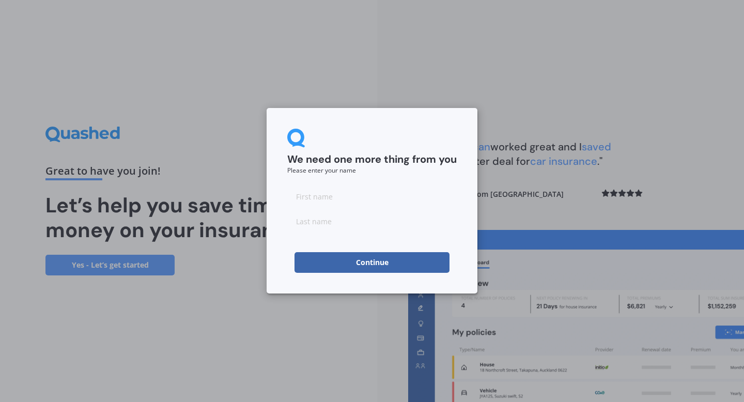
click at [322, 196] on input at bounding box center [371, 196] width 169 height 21
type input "Nik"
click at [315, 221] on input at bounding box center [371, 221] width 169 height 21
type input "Hanton"
click at [372, 262] on button "Continue" at bounding box center [371, 262] width 155 height 21
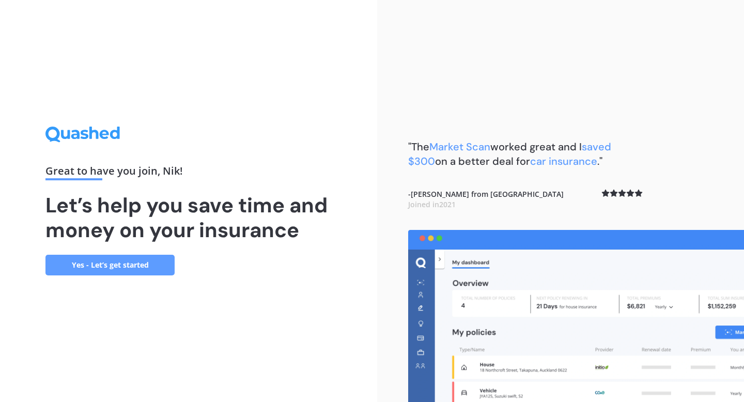
click at [152, 268] on link "Yes - Let’s get started" at bounding box center [109, 265] width 129 height 21
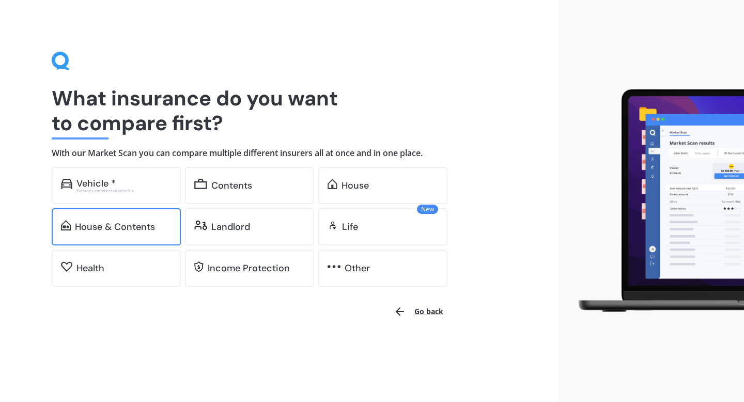
click at [146, 219] on div "House & Contents" at bounding box center [116, 226] width 129 height 37
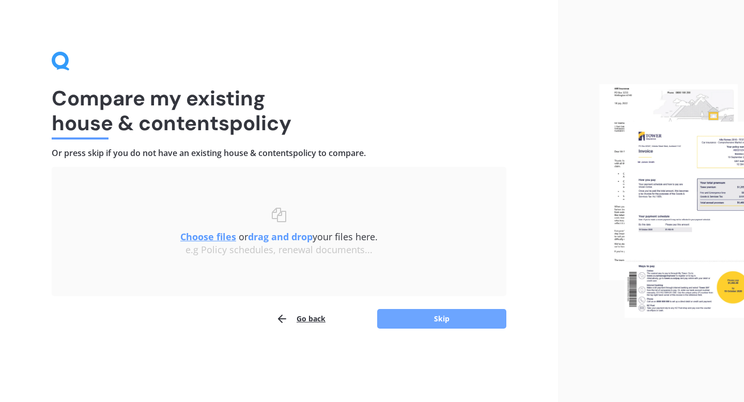
click at [480, 317] on button "Skip" at bounding box center [441, 319] width 129 height 20
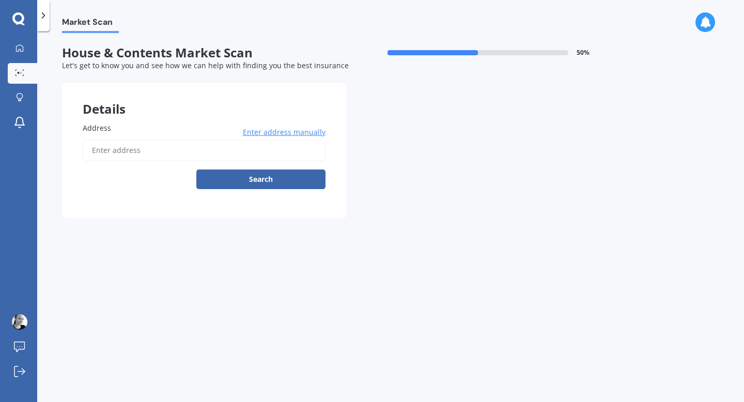
click at [190, 148] on input "Address" at bounding box center [204, 150] width 243 height 22
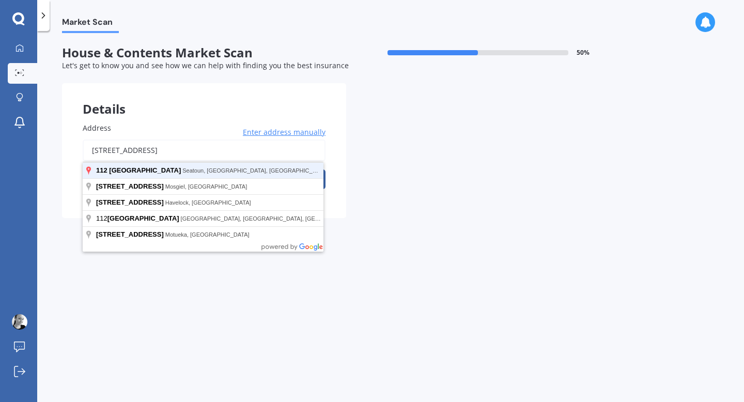
click at [196, 169] on button "Search" at bounding box center [260, 179] width 129 height 20
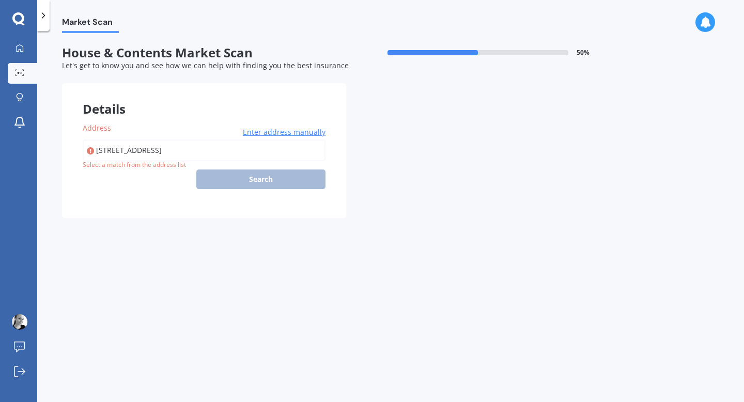
type input "112 Inglis Street, Seatoun, Wellington 6022"
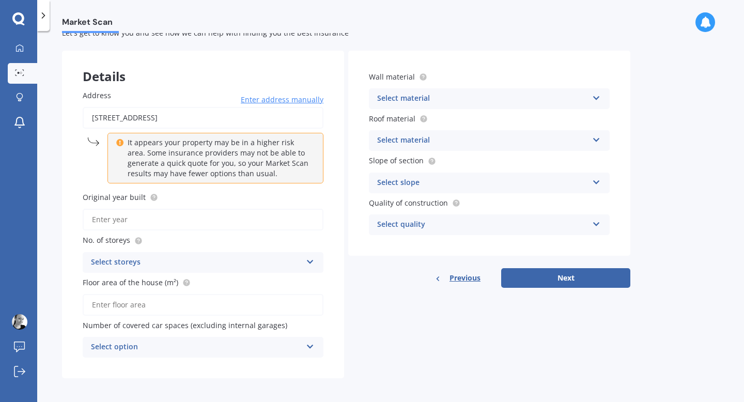
scroll to position [32, 0]
click at [206, 216] on input "Original year built" at bounding box center [203, 221] width 241 height 22
type input "1977"
click at [182, 265] on div "Select storeys" at bounding box center [196, 263] width 211 height 12
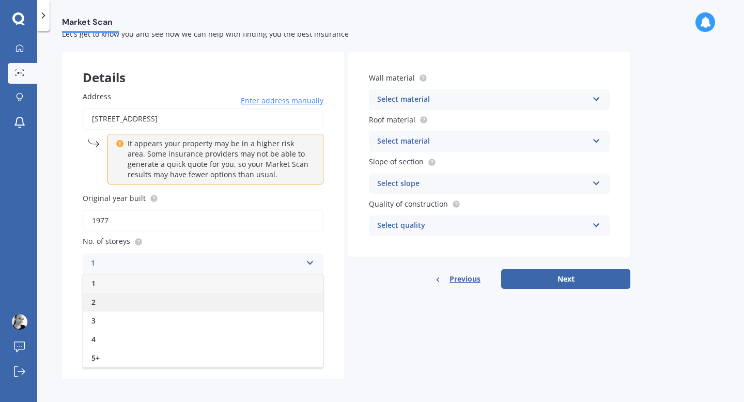
click at [175, 302] on div "2" at bounding box center [203, 302] width 240 height 19
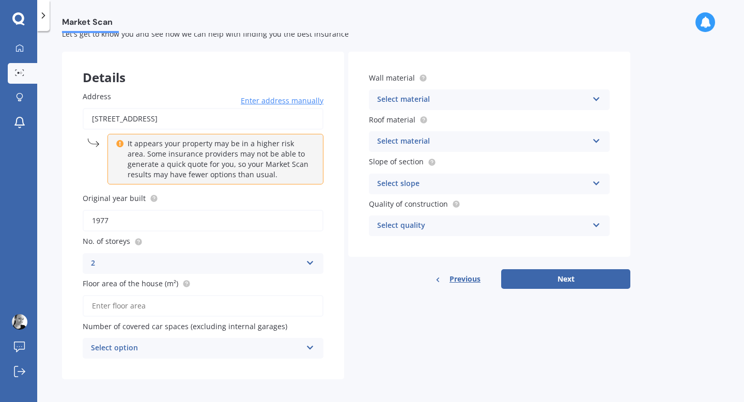
click at [173, 313] on input "Floor area of the house (m²)" at bounding box center [203, 306] width 241 height 22
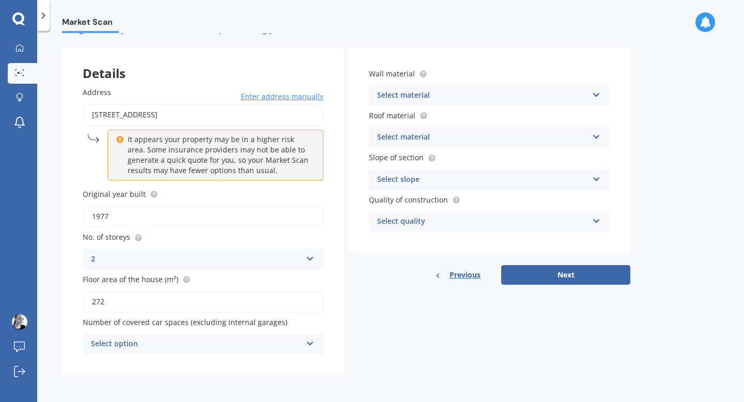
type input "272"
click at [159, 340] on div "Select option" at bounding box center [196, 344] width 211 height 12
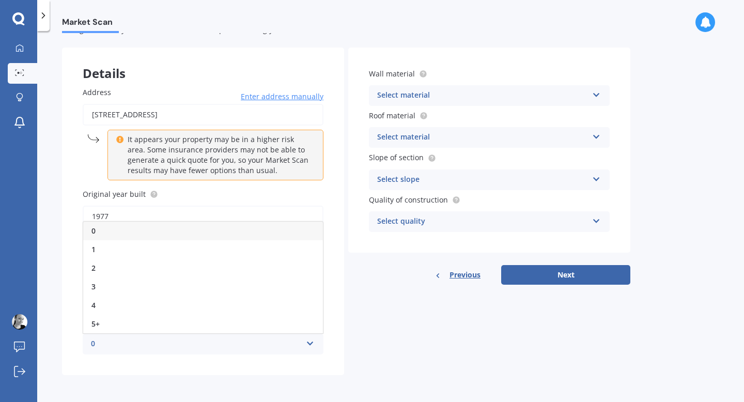
click at [148, 229] on div "0" at bounding box center [203, 231] width 240 height 19
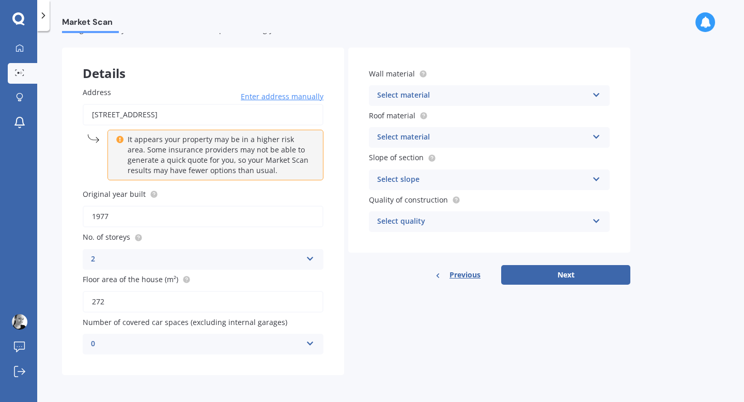
click at [492, 95] on div "Select material" at bounding box center [482, 95] width 211 height 12
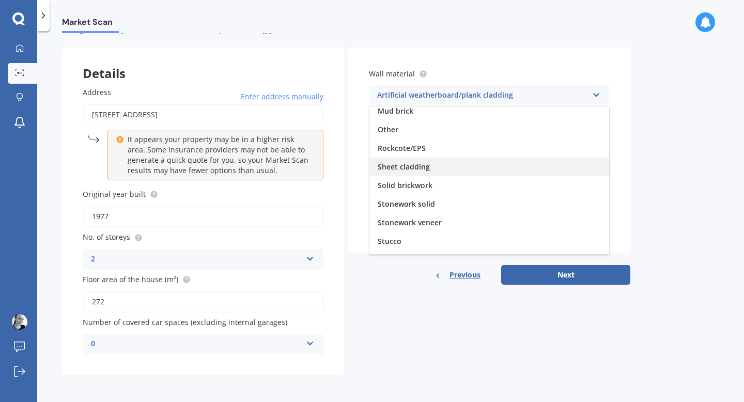
scroll to position [94, 0]
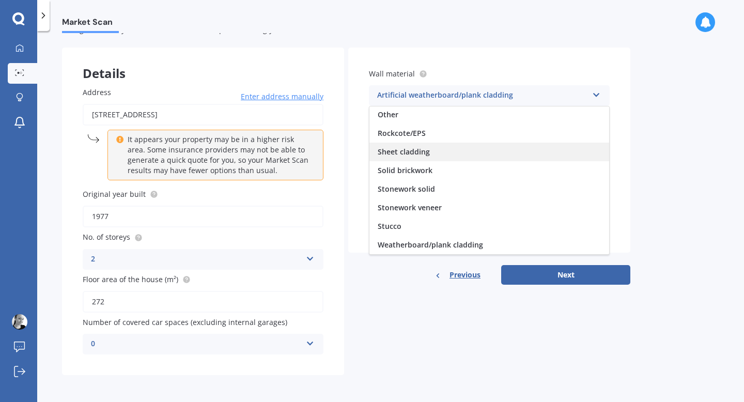
click at [451, 240] on span "Weatherboard/plank cladding" at bounding box center [430, 245] width 105 height 10
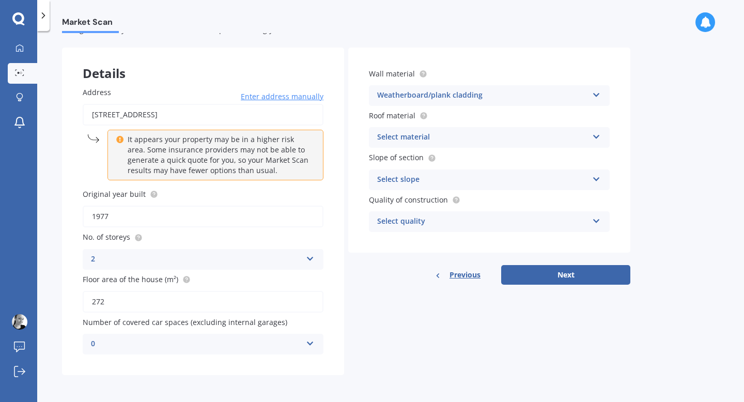
click at [455, 144] on div "Select material Flat fibre cement Flat membrane Flat metal covering Pitched con…" at bounding box center [489, 137] width 241 height 21
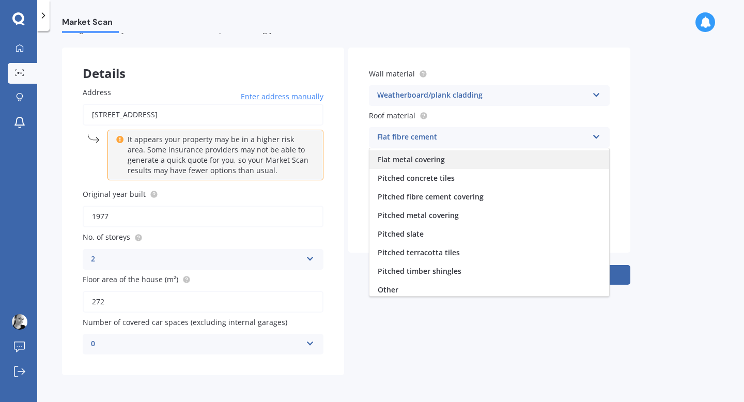
scroll to position [38, 0]
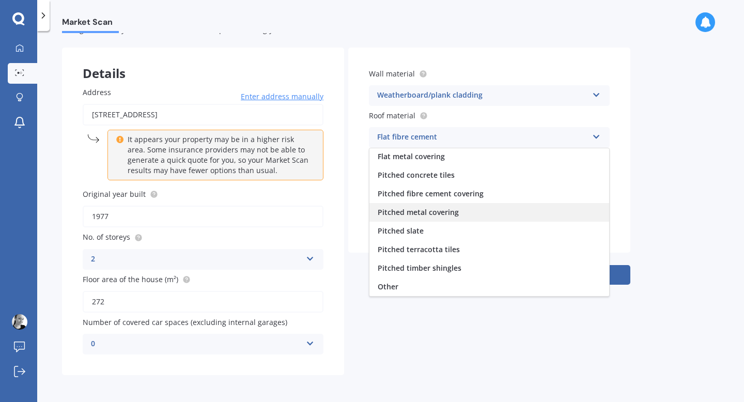
click at [449, 212] on span "Pitched metal covering" at bounding box center [418, 212] width 81 height 10
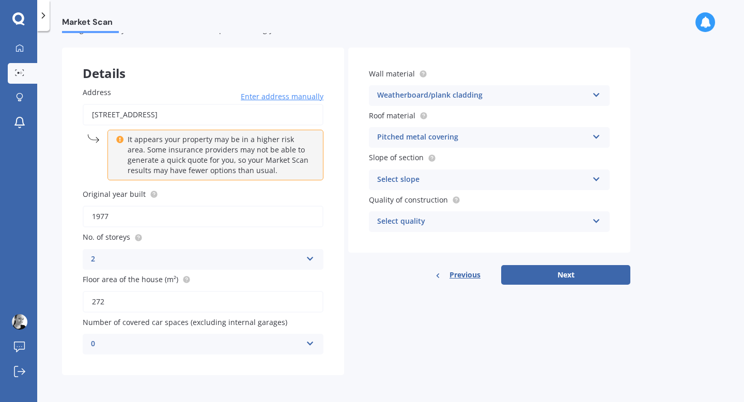
click at [470, 169] on div "Select slope Flat or gentle slope (up to about 5°) Moderate slope (about 15°) S…" at bounding box center [489, 179] width 241 height 21
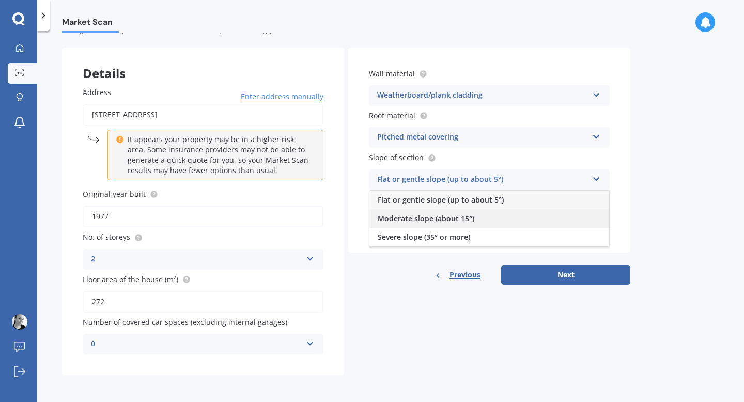
click at [451, 216] on span "Moderate slope (about 15°)" at bounding box center [426, 218] width 97 height 10
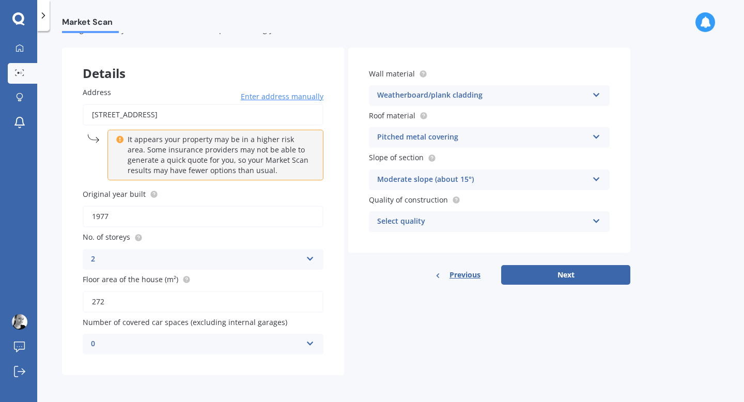
click at [474, 219] on div "Select quality" at bounding box center [482, 221] width 211 height 12
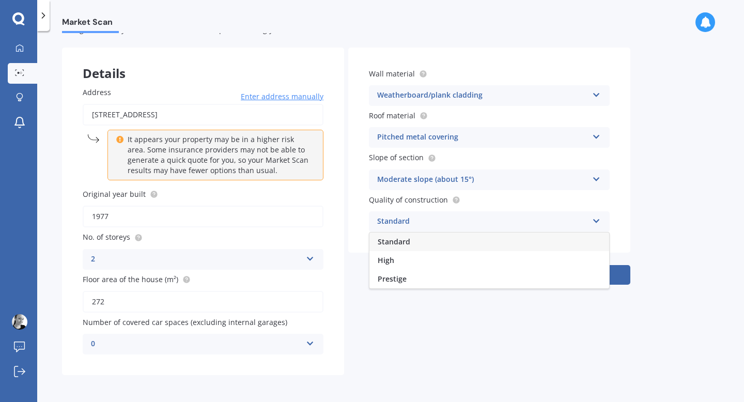
click at [457, 239] on div "Standard" at bounding box center [489, 241] width 240 height 19
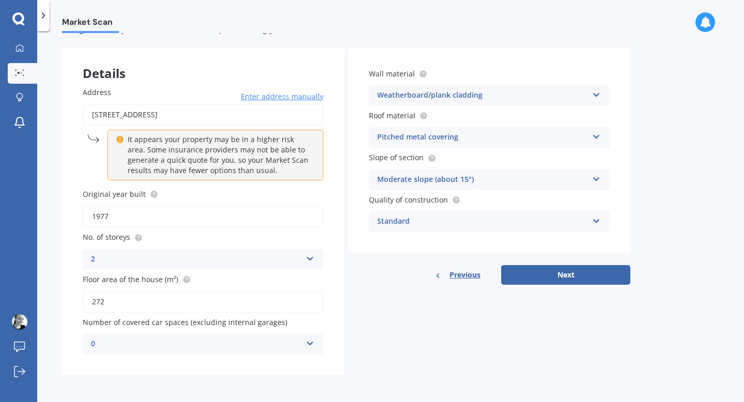
click at [460, 221] on div "Standard" at bounding box center [482, 221] width 211 height 12
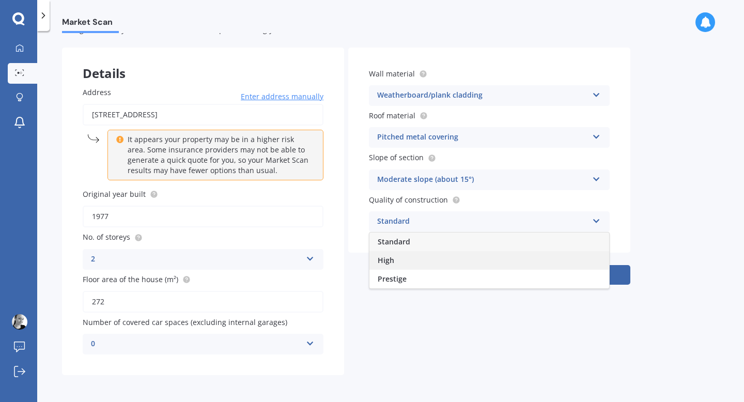
click at [433, 256] on div "High" at bounding box center [489, 260] width 240 height 19
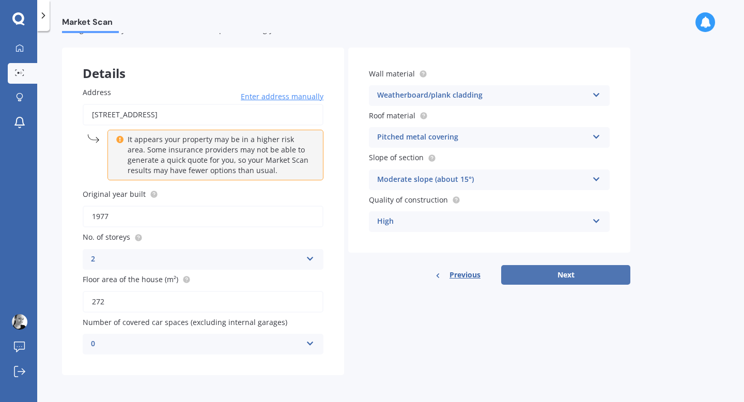
click at [570, 275] on button "Next" at bounding box center [565, 275] width 129 height 20
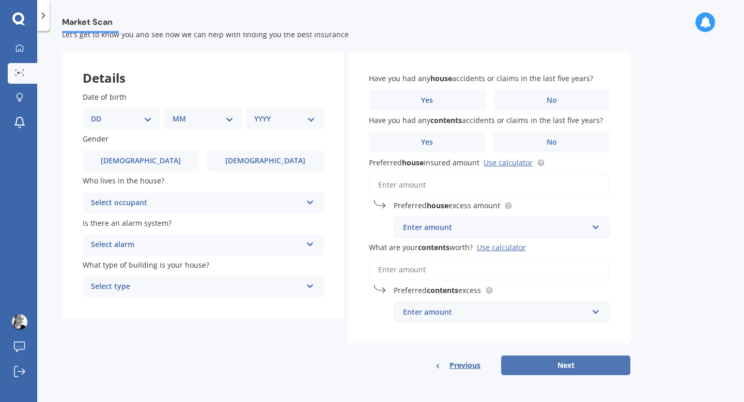
scroll to position [0, 0]
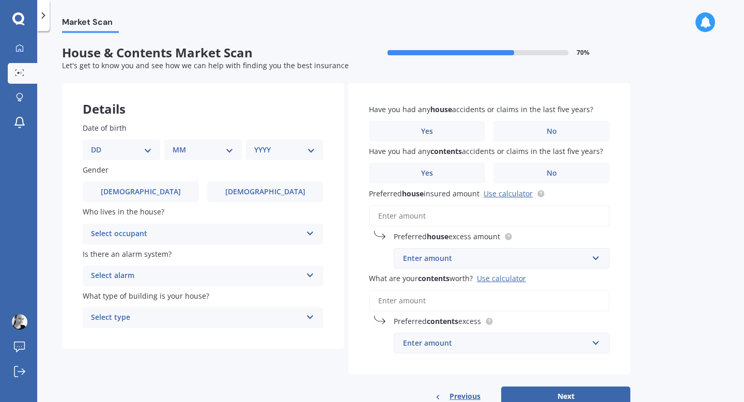
click at [140, 147] on select "DD 01 02 03 04 05 06 07 08 09 10 11 12 13 14 15 16 17 18 19 20 21 22 23 24 25 2…" at bounding box center [121, 149] width 61 height 11
select select "20"
click at [218, 146] on select "MM 01 02 03 04 05 06 07 08 09 10 11 12" at bounding box center [205, 149] width 57 height 11
select select "12"
click at [295, 145] on select "YYYY 2009 2008 2007 2006 2005 2004 2003 2002 2001 2000 1999 1998 1997 1996 1995…" at bounding box center [282, 149] width 57 height 11
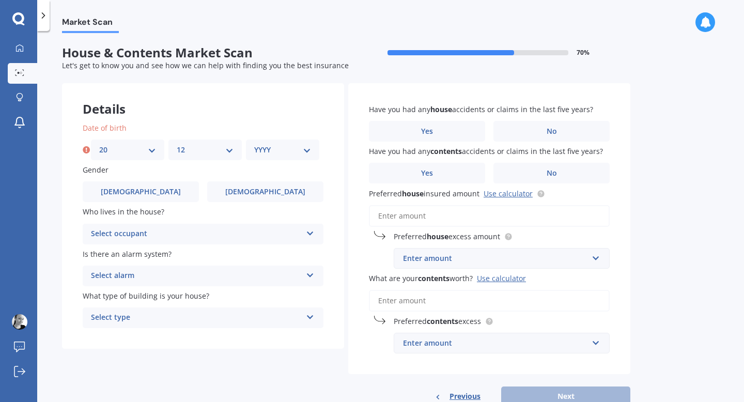
select select "1974"
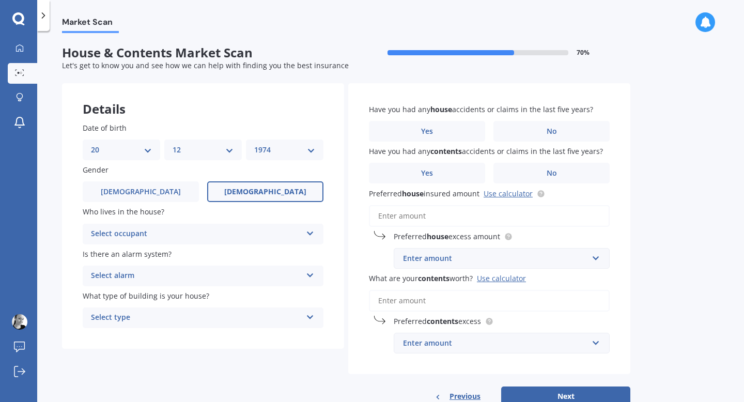
click at [257, 194] on span "Female" at bounding box center [265, 191] width 82 height 9
click at [0, 0] on input "Female" at bounding box center [0, 0] width 0 height 0
click at [139, 233] on div "Select occupant" at bounding box center [196, 234] width 211 height 12
click at [136, 257] on div "Owner" at bounding box center [203, 254] width 240 height 19
click at [261, 280] on div "Select alarm" at bounding box center [196, 276] width 211 height 12
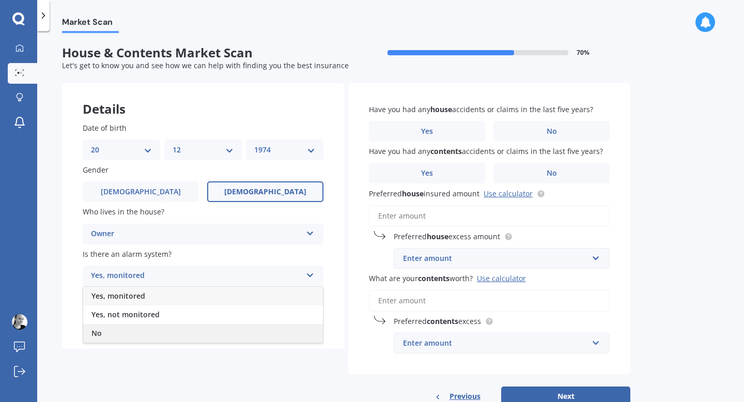
click at [197, 333] on div "No" at bounding box center [203, 333] width 240 height 19
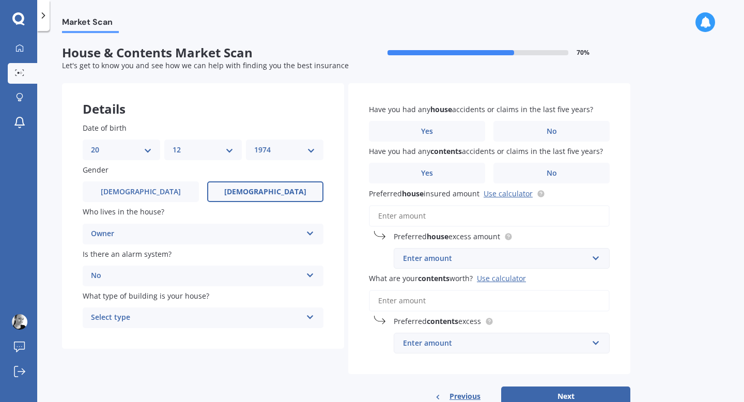
click at [203, 317] on div "Select type" at bounding box center [196, 317] width 211 height 12
click at [189, 341] on div "Freestanding" at bounding box center [203, 337] width 240 height 19
click at [567, 135] on label "No" at bounding box center [551, 131] width 116 height 21
click at [0, 0] on input "No" at bounding box center [0, 0] width 0 height 0
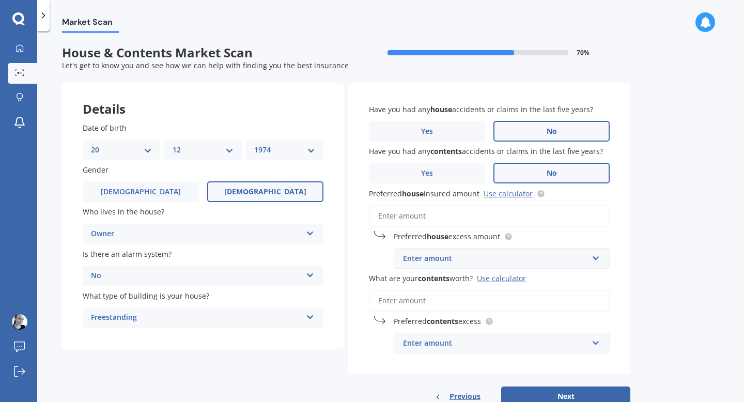
click at [526, 181] on label "No" at bounding box center [551, 173] width 116 height 21
click at [0, 0] on input "No" at bounding box center [0, 0] width 0 height 0
click at [469, 219] on input "Preferred house insured amount Use calculator" at bounding box center [489, 216] width 241 height 22
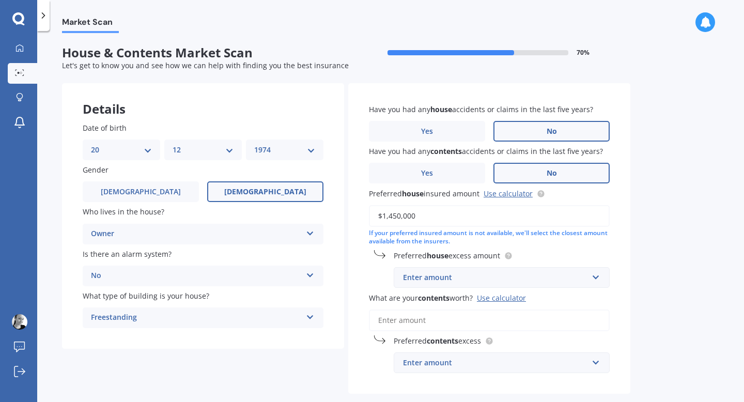
type input "$1,450,000"
click at [499, 274] on div "Enter amount" at bounding box center [495, 277] width 185 height 11
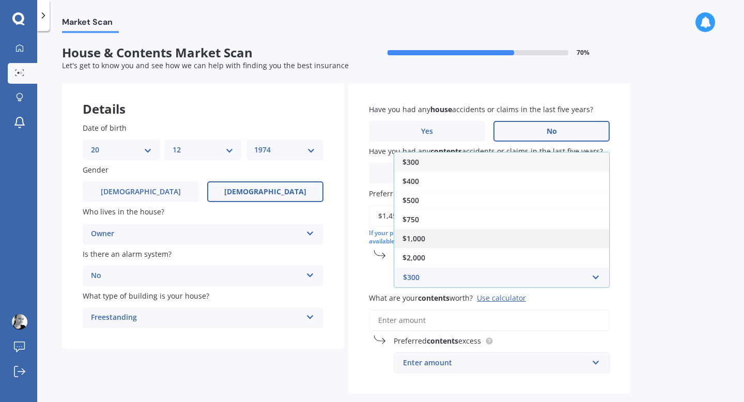
click at [500, 239] on div "$1,000" at bounding box center [501, 238] width 215 height 19
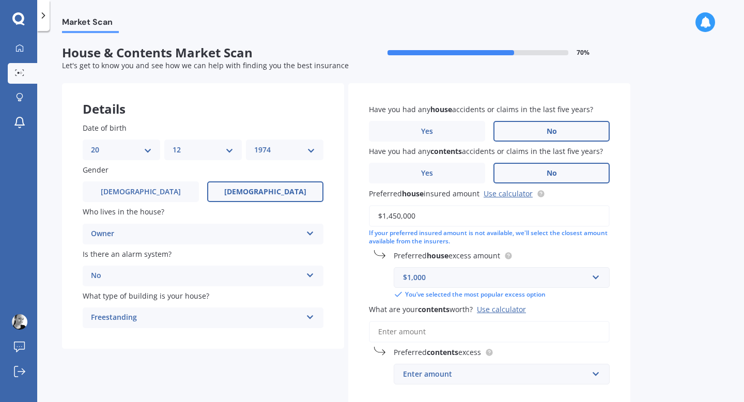
click at [471, 326] on input "What are your contents worth? Use calculator" at bounding box center [489, 332] width 241 height 22
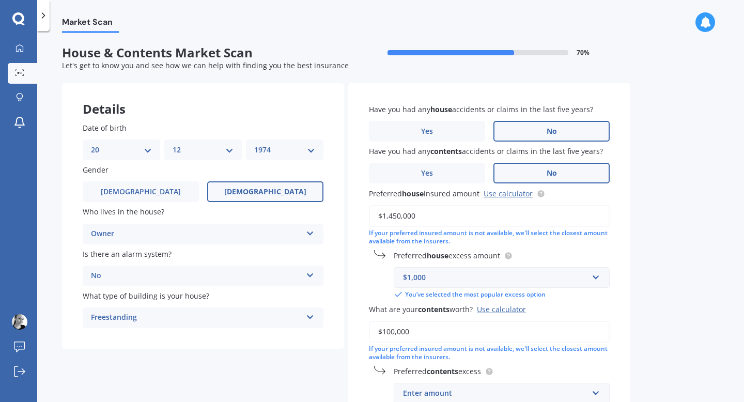
type input "$100,000"
click at [564, 388] on input "text" at bounding box center [498, 393] width 207 height 20
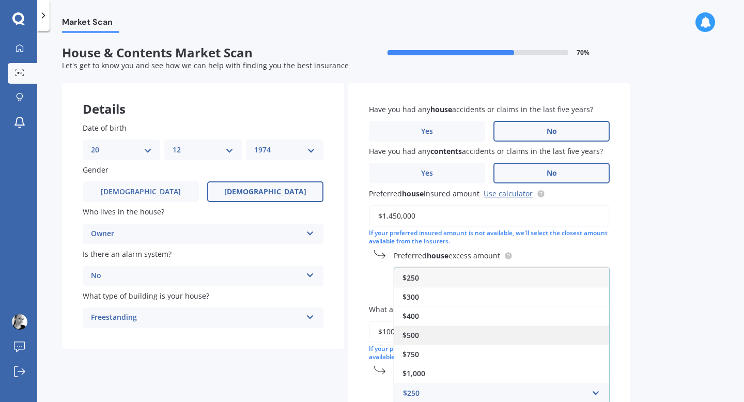
click at [486, 336] on div "$500" at bounding box center [501, 334] width 215 height 19
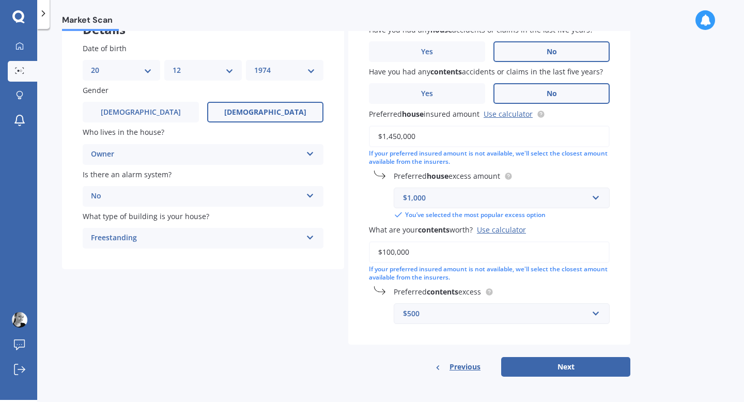
scroll to position [83, 0]
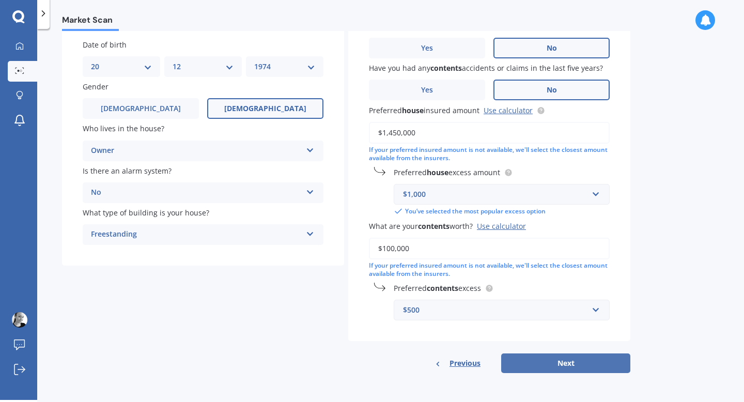
click at [574, 363] on button "Next" at bounding box center [565, 363] width 129 height 20
select select "20"
select select "12"
select select "1974"
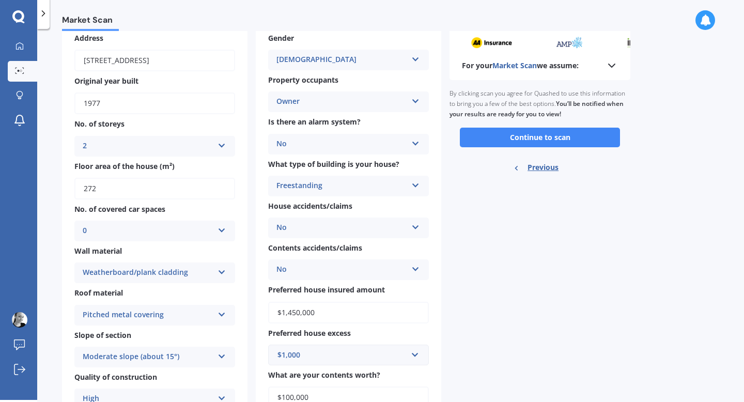
scroll to position [0, 0]
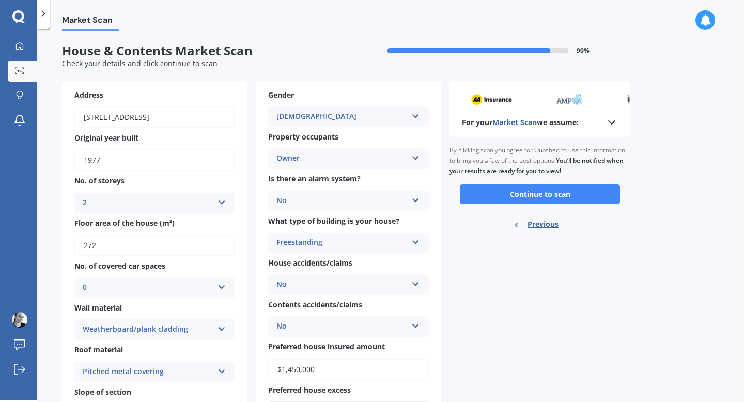
click at [109, 163] on input "1977" at bounding box center [154, 160] width 161 height 22
type input "1971"
click at [484, 281] on div "For your Market Scan we assume: Ready to go By clicking scan you agree for Quas…" at bounding box center [539, 298] width 181 height 435
click at [563, 199] on button "Continue to scan" at bounding box center [540, 194] width 160 height 20
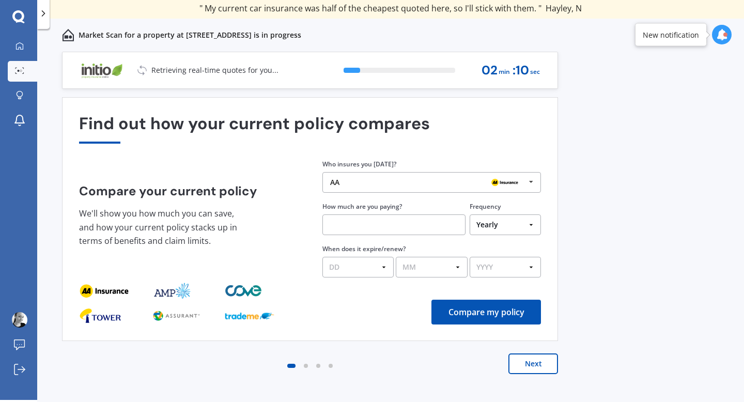
click at [534, 184] on icon at bounding box center [530, 181] width 15 height 19
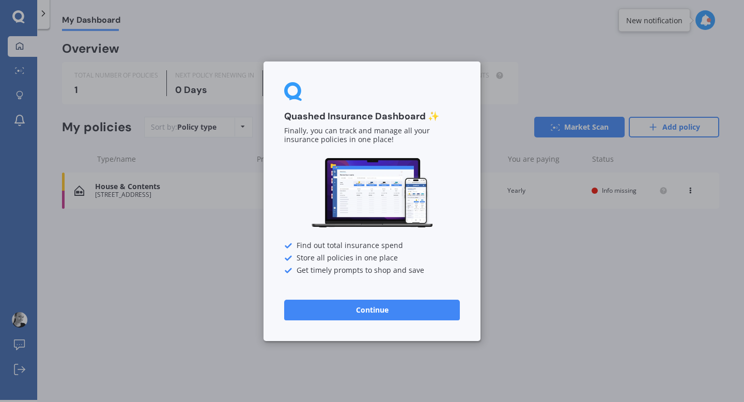
click at [400, 309] on button "Continue" at bounding box center [372, 309] width 176 height 21
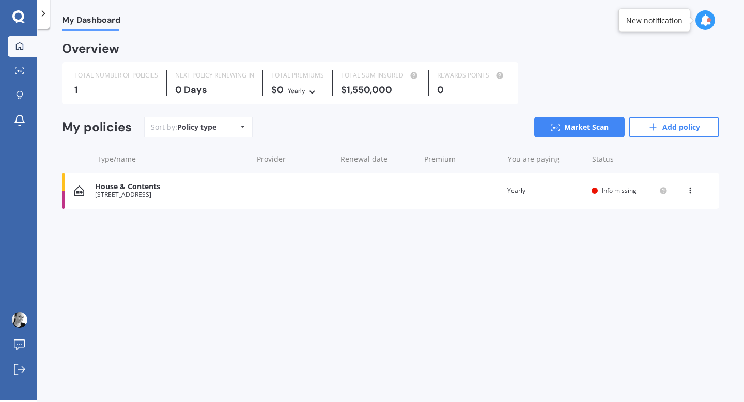
click at [690, 192] on icon at bounding box center [689, 188] width 7 height 6
click at [543, 237] on div "My Dashboard Overview TOTAL NUMBER OF POLICIES 1 NEXT POLICY RENEWING IN 0 Days…" at bounding box center [390, 216] width 707 height 371
click at [590, 127] on link "Market Scan" at bounding box center [579, 127] width 90 height 21
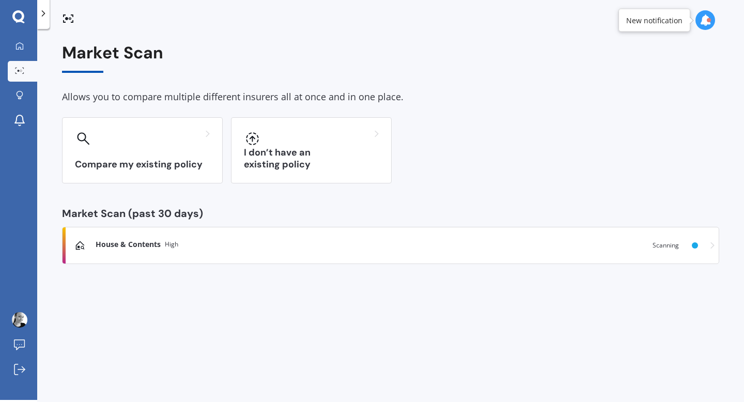
click at [44, 13] on polyline at bounding box center [43, 13] width 3 height 5
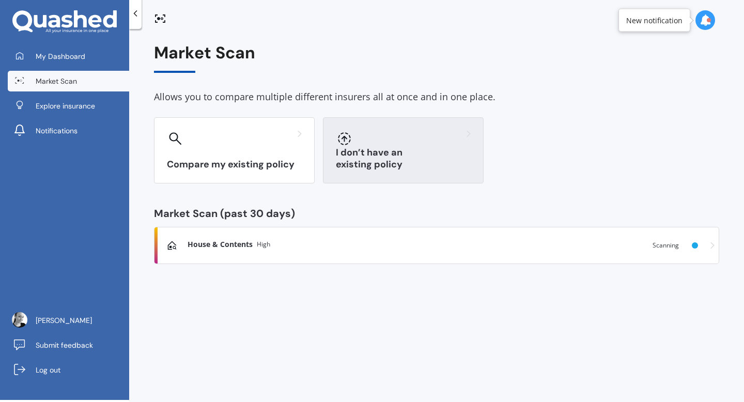
click at [394, 151] on div "I don’t have an existing policy" at bounding box center [403, 150] width 161 height 66
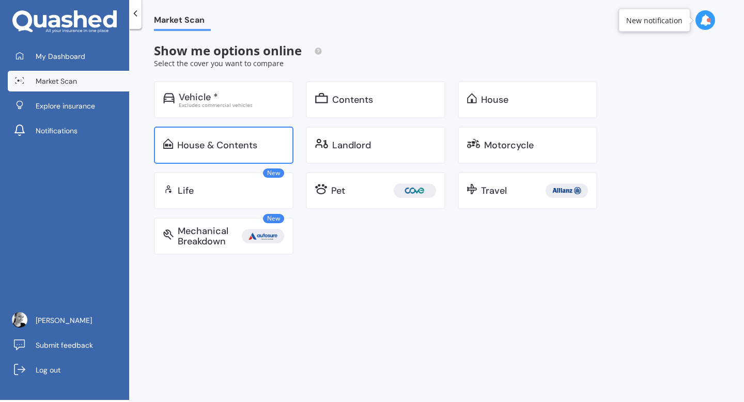
click at [201, 140] on div "House & Contents" at bounding box center [217, 145] width 80 height 10
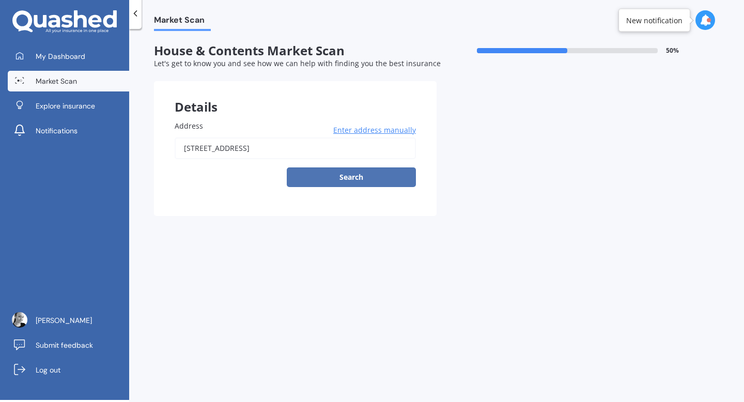
click at [358, 179] on button "Search" at bounding box center [351, 177] width 129 height 20
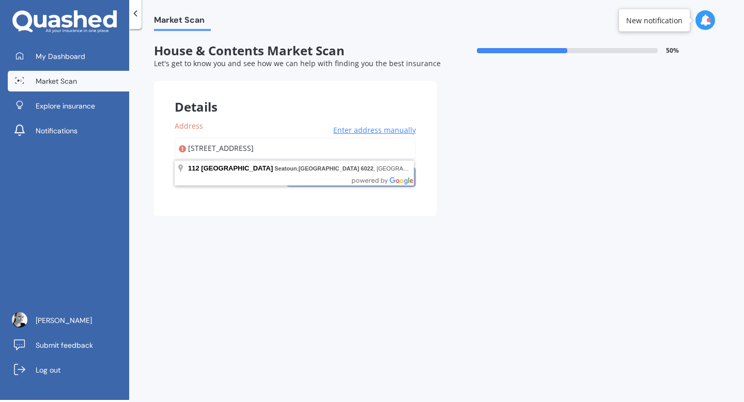
click at [318, 151] on input "112 Inglis Street, Seatoun, Wellington 6022" at bounding box center [295, 148] width 241 height 22
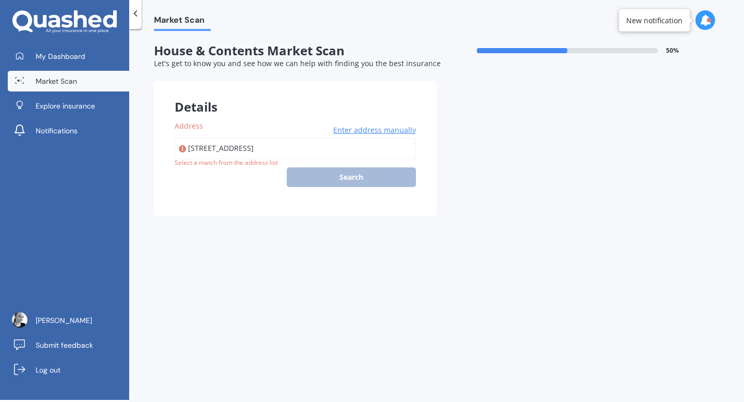
type input "112 Inglis Street, Seatoun, Wellington 6022"
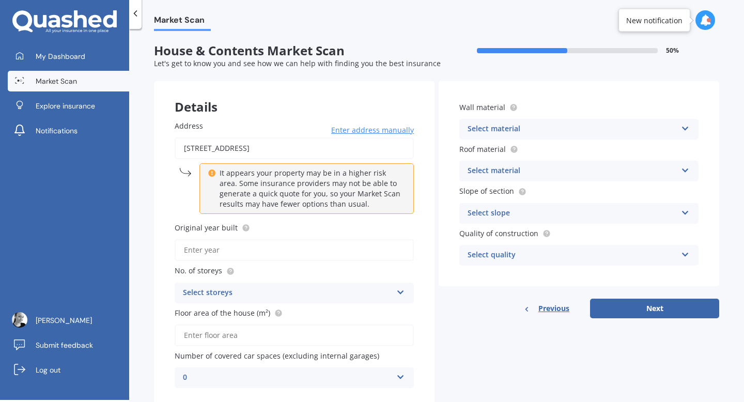
click at [466, 340] on div "Details Address 112 Inglis Street, Seatoun, Wellington 6022 Enter address manua…" at bounding box center [436, 244] width 565 height 327
click at [283, 245] on input "Original year built" at bounding box center [294, 250] width 239 height 22
type input "1971"
click at [226, 296] on div "Select storeys" at bounding box center [287, 293] width 209 height 12
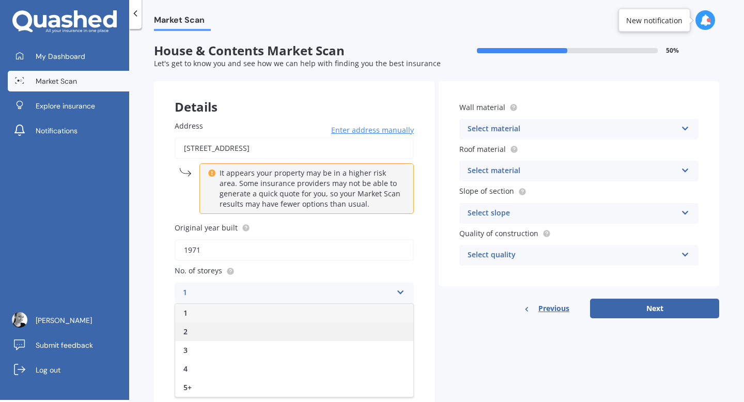
click at [206, 335] on div "2" at bounding box center [294, 331] width 238 height 19
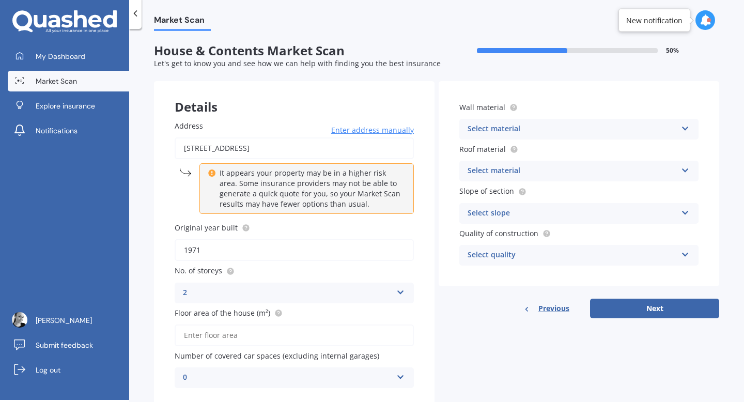
click at [234, 345] on input "Floor area of the house (m²)" at bounding box center [294, 335] width 239 height 22
type input "272"
click at [284, 378] on div "0" at bounding box center [287, 377] width 209 height 12
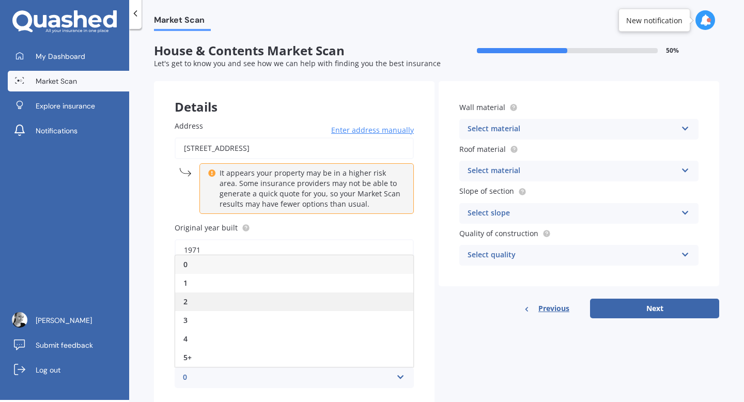
click at [263, 304] on div "2" at bounding box center [294, 301] width 238 height 19
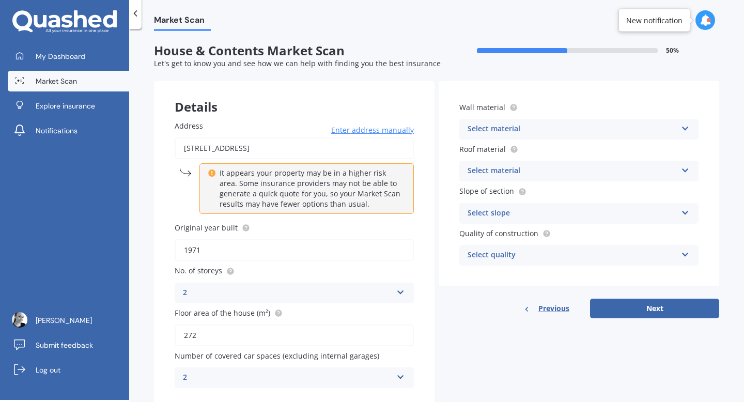
click at [530, 131] on div "Select material" at bounding box center [571, 129] width 209 height 12
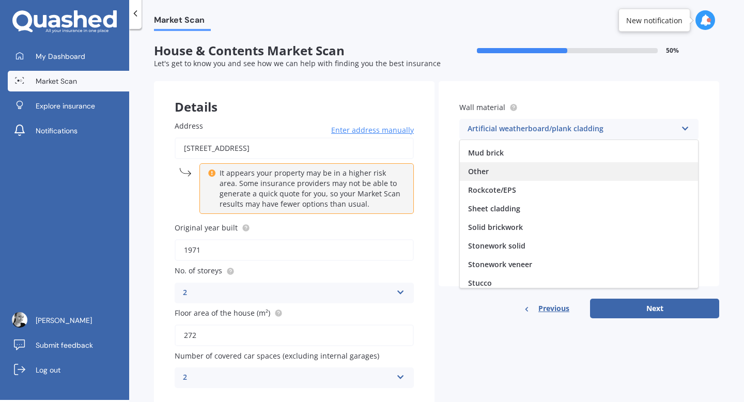
scroll to position [94, 0]
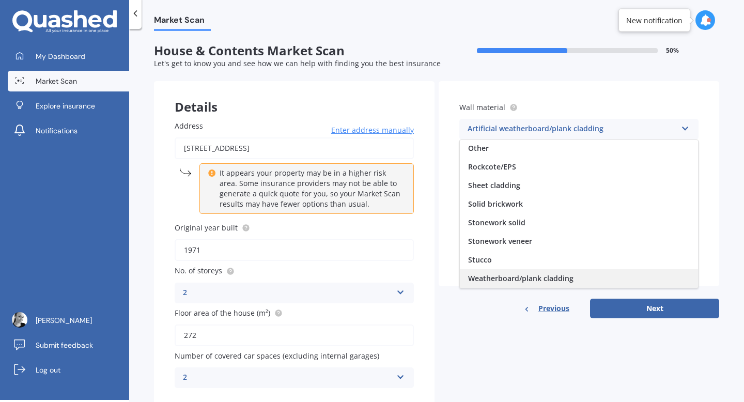
click at [504, 275] on span "Weatherboard/plank cladding" at bounding box center [520, 278] width 105 height 10
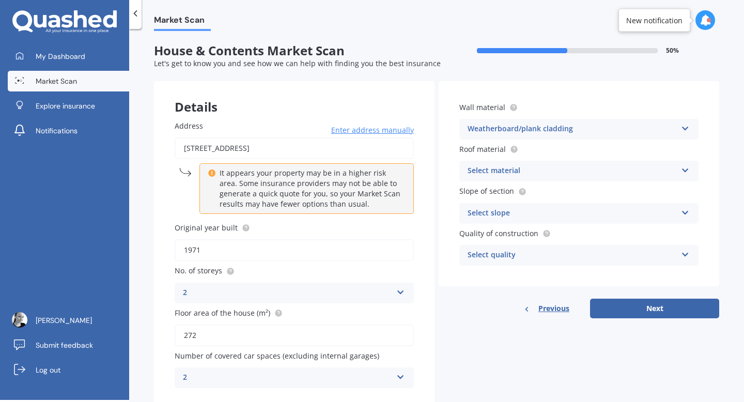
click at [512, 177] on div "Select material" at bounding box center [571, 171] width 209 height 12
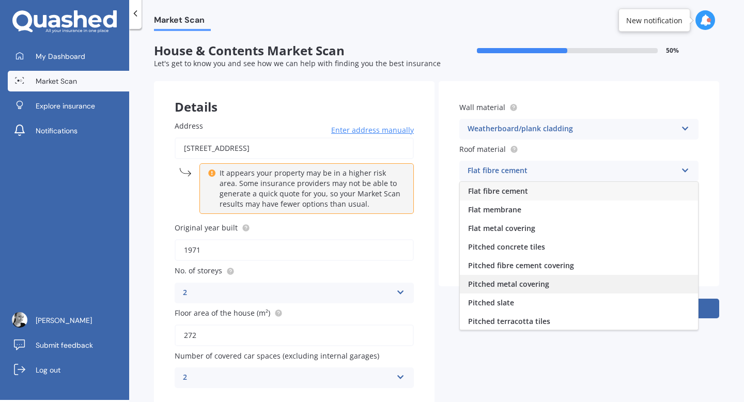
click at [542, 287] on span "Pitched metal covering" at bounding box center [508, 284] width 81 height 10
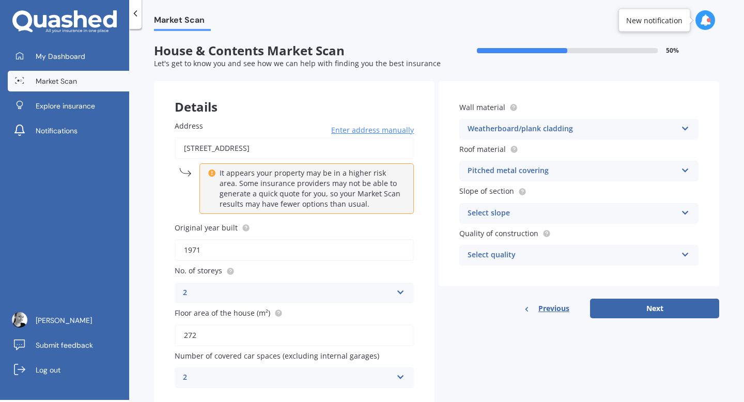
click at [522, 213] on div "Select slope" at bounding box center [571, 213] width 209 height 12
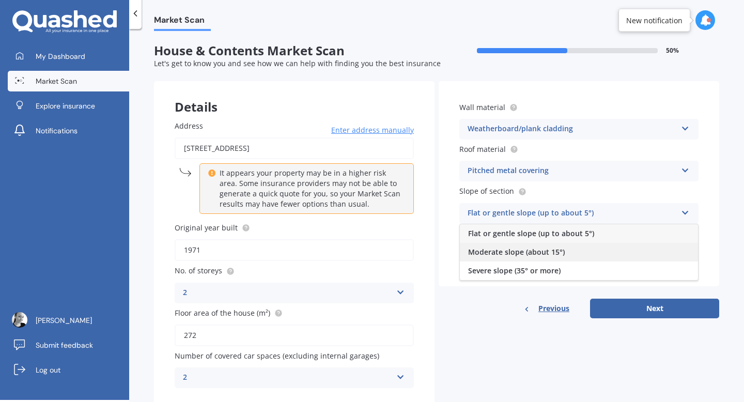
click at [504, 256] on span "Moderate slope (about 15°)" at bounding box center [516, 252] width 97 height 10
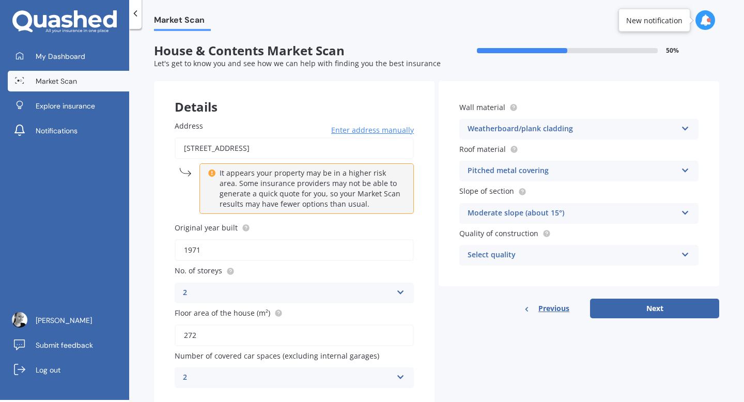
click at [533, 260] on div "Select quality" at bounding box center [571, 255] width 209 height 12
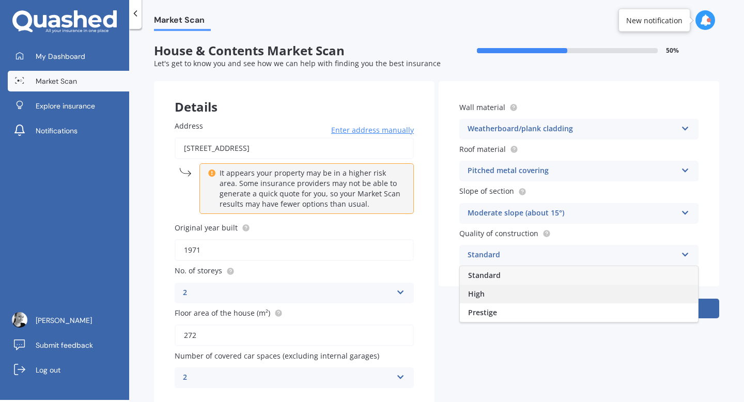
click at [503, 293] on div "High" at bounding box center [579, 294] width 238 height 19
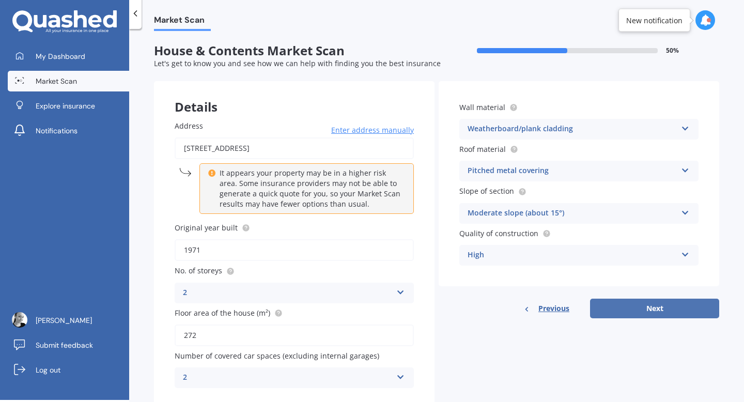
click at [653, 307] on button "Next" at bounding box center [654, 309] width 129 height 20
select select "20"
select select "12"
select select "1974"
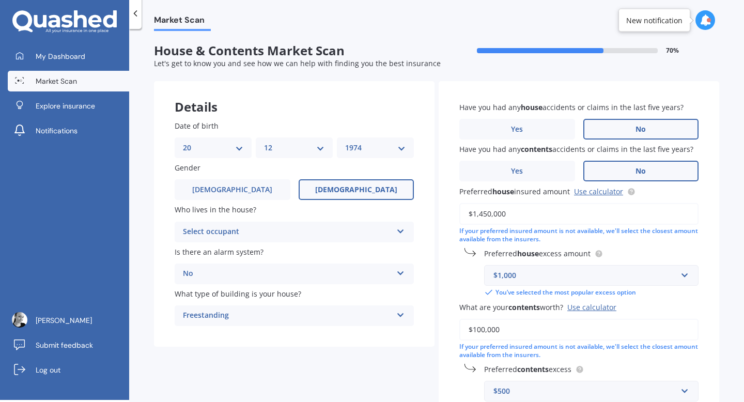
click at [255, 229] on div "Select occupant" at bounding box center [287, 232] width 209 height 12
click at [236, 250] on div "Owner" at bounding box center [294, 252] width 238 height 19
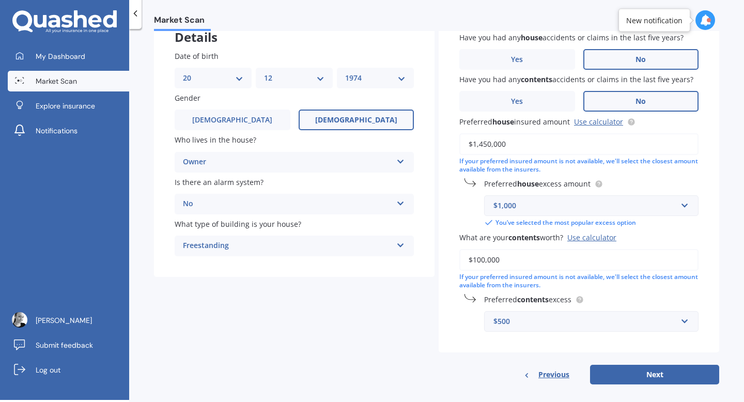
scroll to position [83, 0]
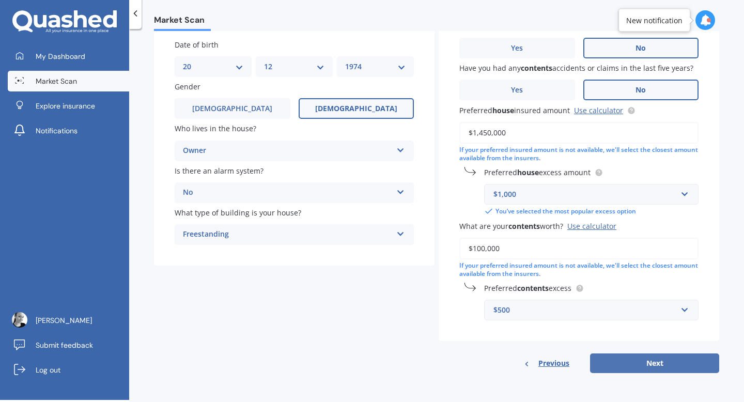
click at [646, 365] on button "Next" at bounding box center [654, 363] width 129 height 20
select select "20"
select select "12"
select select "1974"
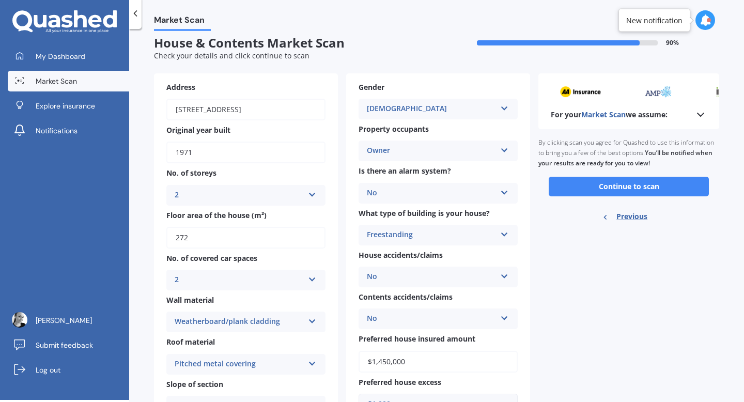
scroll to position [0, 0]
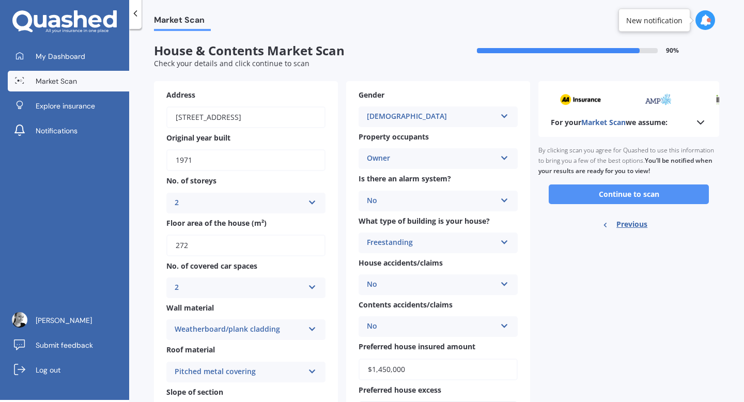
click at [636, 193] on button "Continue to scan" at bounding box center [628, 194] width 160 height 20
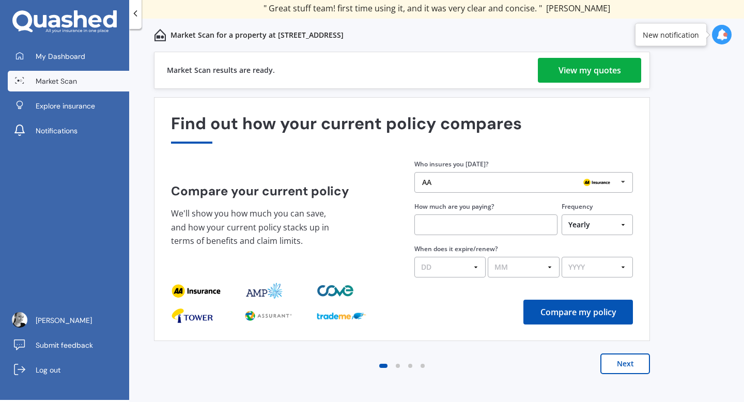
click at [592, 68] on div "View my quotes" at bounding box center [589, 70] width 62 height 25
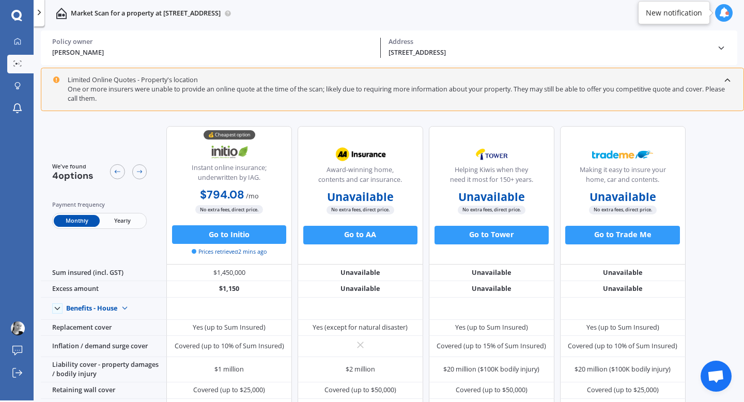
click at [118, 217] on span "Yearly" at bounding box center [122, 221] width 45 height 12
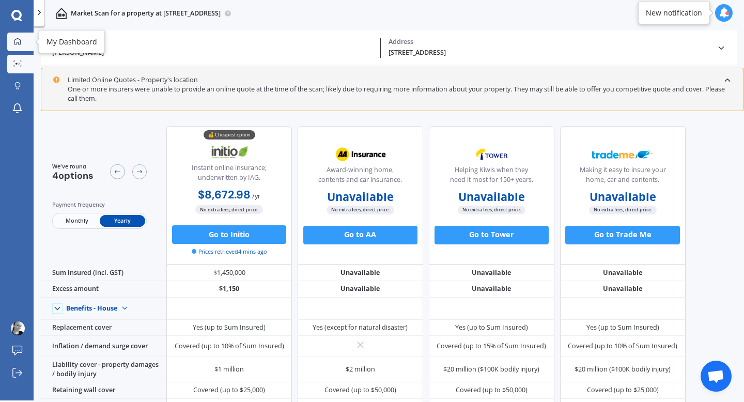
click at [19, 43] on icon at bounding box center [17, 41] width 7 height 7
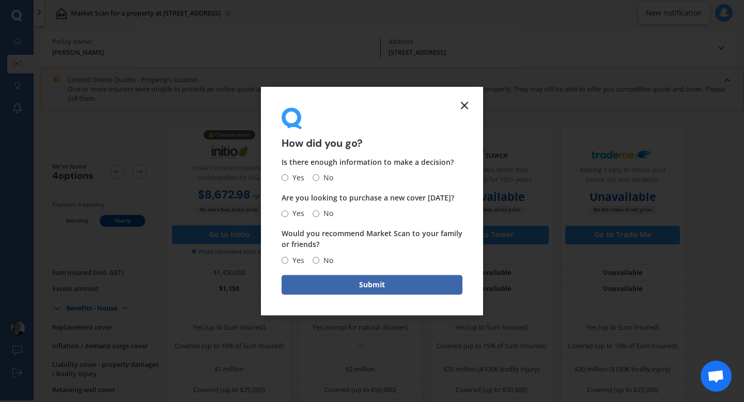
click at [465, 105] on icon at bounding box center [464, 105] width 12 height 12
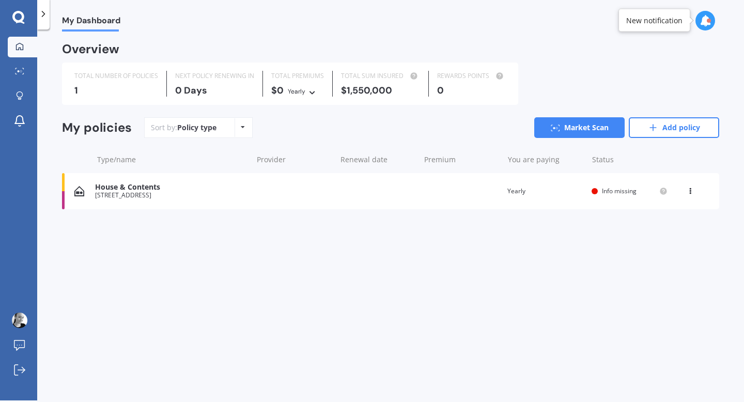
scroll to position [2, 0]
click at [12, 15] on div at bounding box center [18, 16] width 37 height 13
